Goal: Task Accomplishment & Management: Use online tool/utility

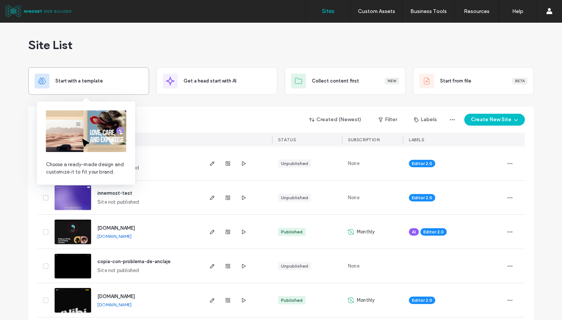
click at [100, 81] on div "Start with a template" at bounding box center [98, 80] width 87 height 7
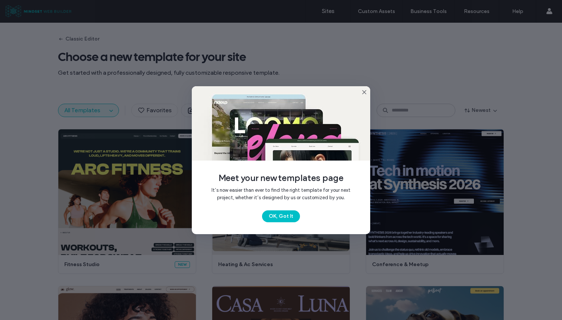
click at [365, 91] on use at bounding box center [363, 91] width 3 height 3
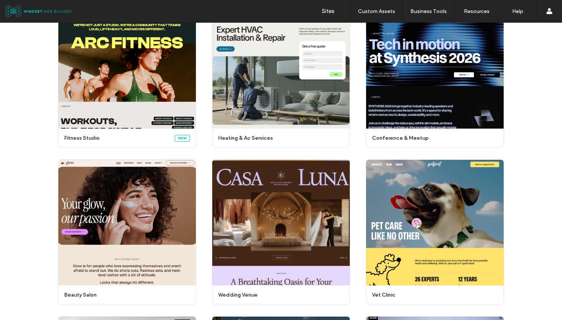
scroll to position [90, 0]
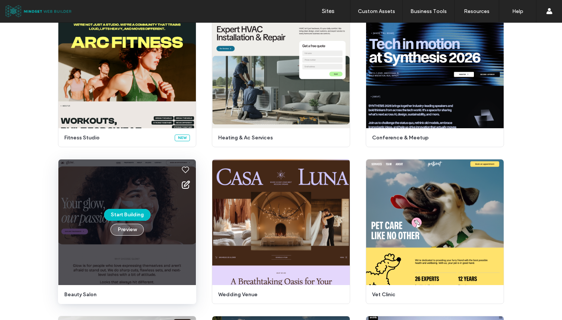
click at [119, 235] on button "Preview" at bounding box center [126, 230] width 33 height 12
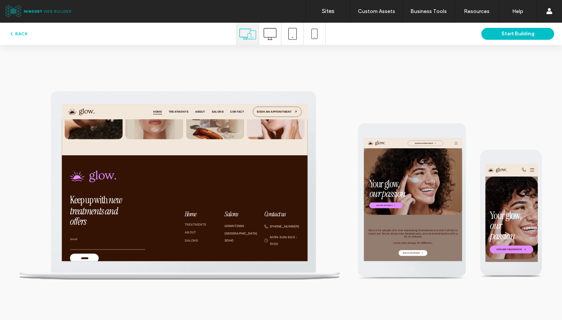
scroll to position [2722, 0]
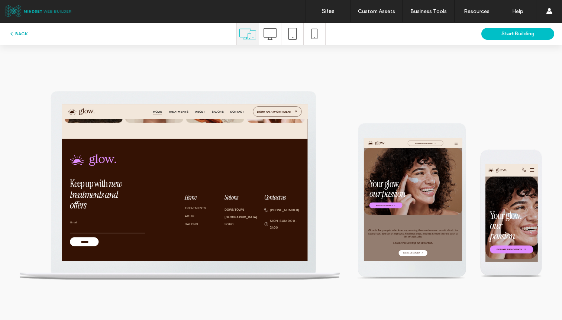
click at [20, 35] on button "BACK" at bounding box center [18, 33] width 19 height 9
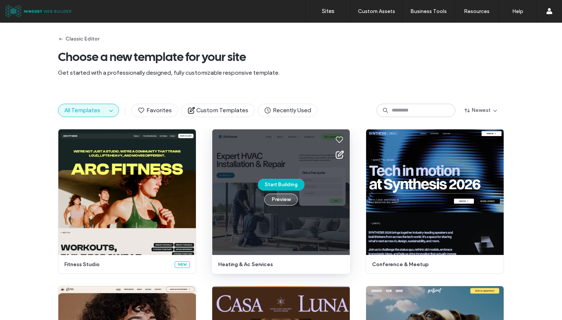
click at [275, 203] on button "Preview" at bounding box center [280, 200] width 33 height 12
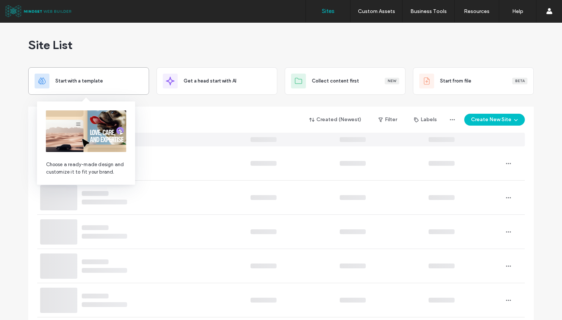
click at [101, 87] on div "Start with a template" at bounding box center [89, 81] width 108 height 15
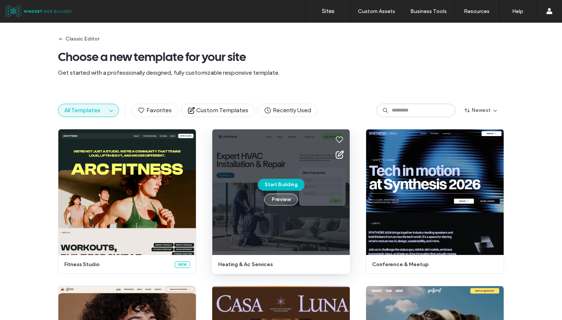
click at [288, 196] on button "Preview" at bounding box center [280, 200] width 33 height 12
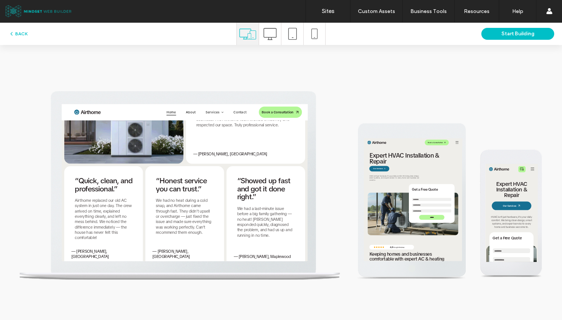
scroll to position [2081, 0]
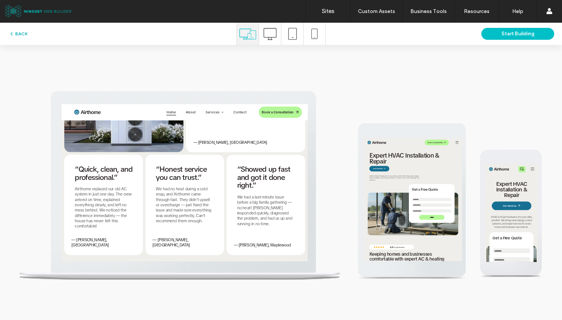
click at [20, 31] on button "BACK" at bounding box center [18, 33] width 19 height 9
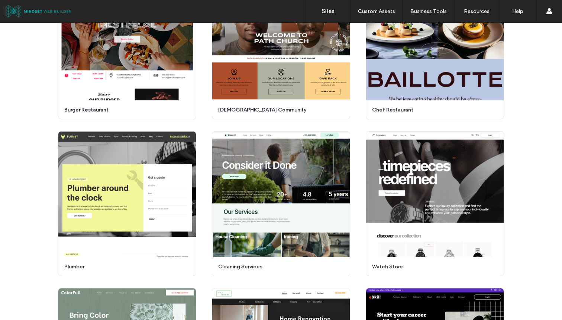
scroll to position [608, 0]
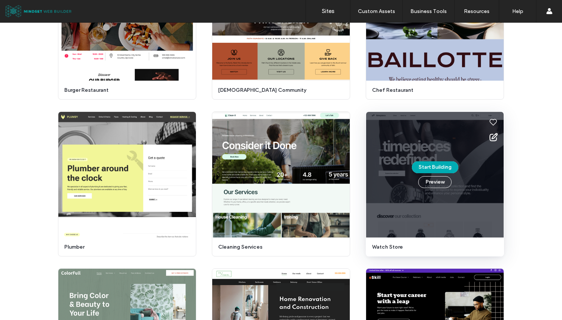
click at [430, 164] on button "Start Building" at bounding box center [435, 167] width 46 height 12
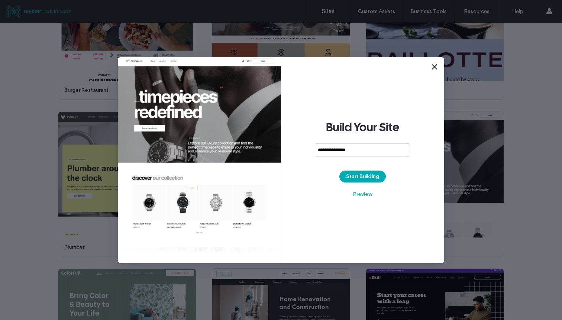
type input "**********"
click at [376, 176] on button "Start Building" at bounding box center [362, 177] width 46 height 12
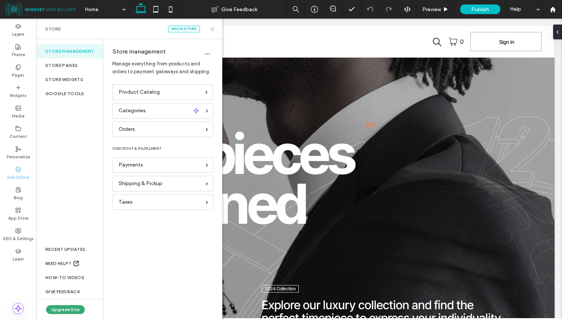
click at [212, 30] on icon at bounding box center [213, 29] width 6 height 6
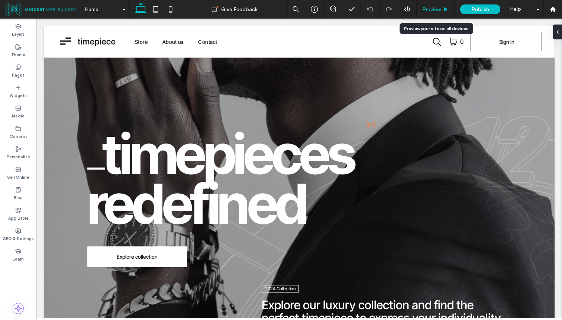
click at [429, 10] on span "Preview" at bounding box center [431, 9] width 19 height 6
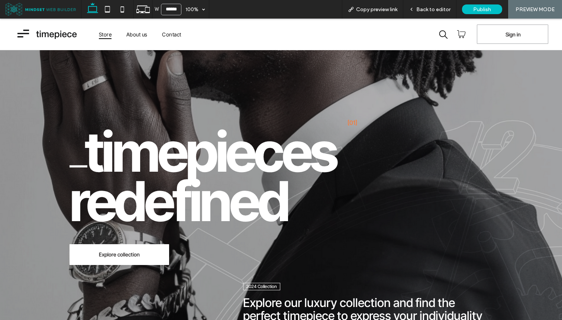
click at [111, 34] on span "Store" at bounding box center [105, 34] width 13 height 10
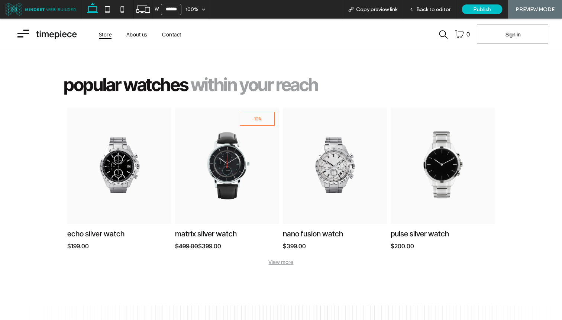
scroll to position [267, 0]
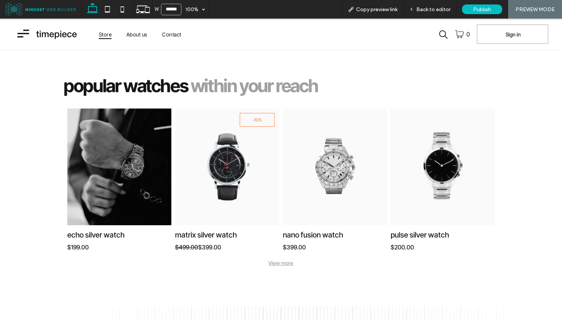
click at [119, 195] on link at bounding box center [119, 167] width 110 height 124
